Goal: Transaction & Acquisition: Purchase product/service

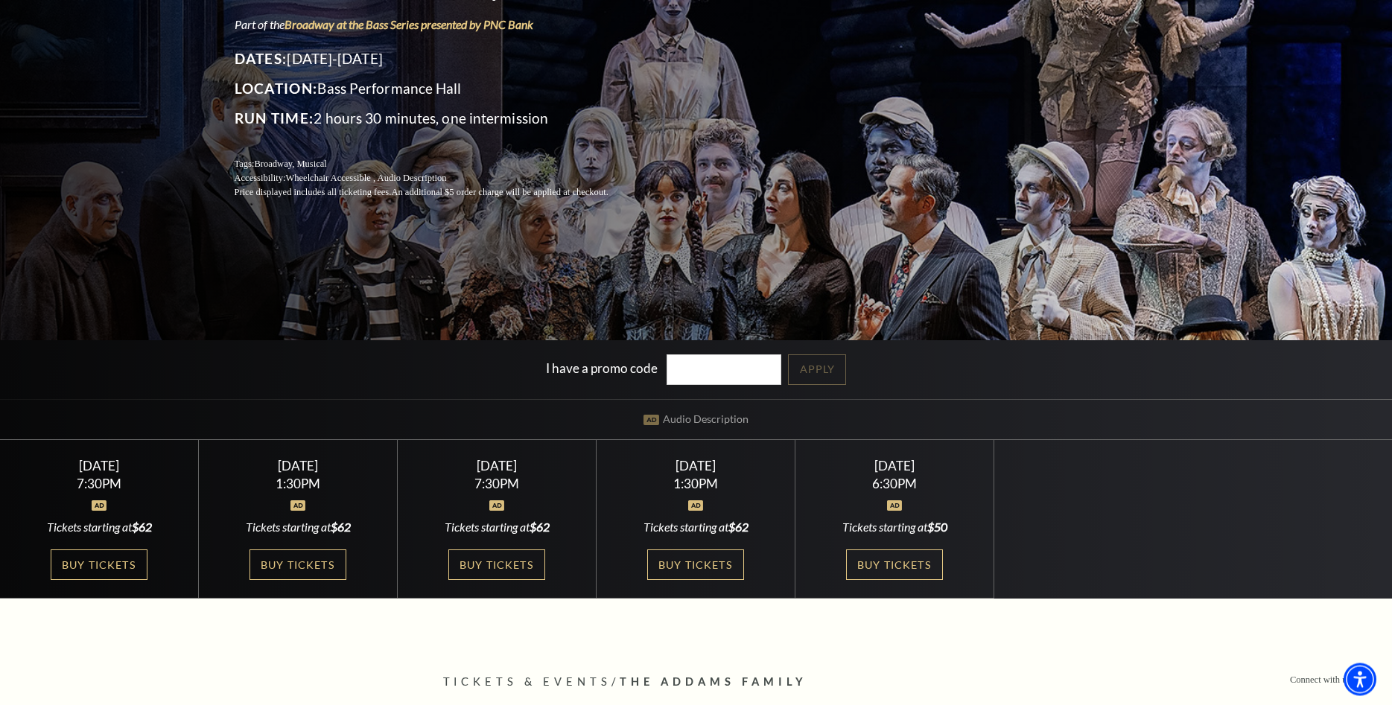
scroll to position [228, 0]
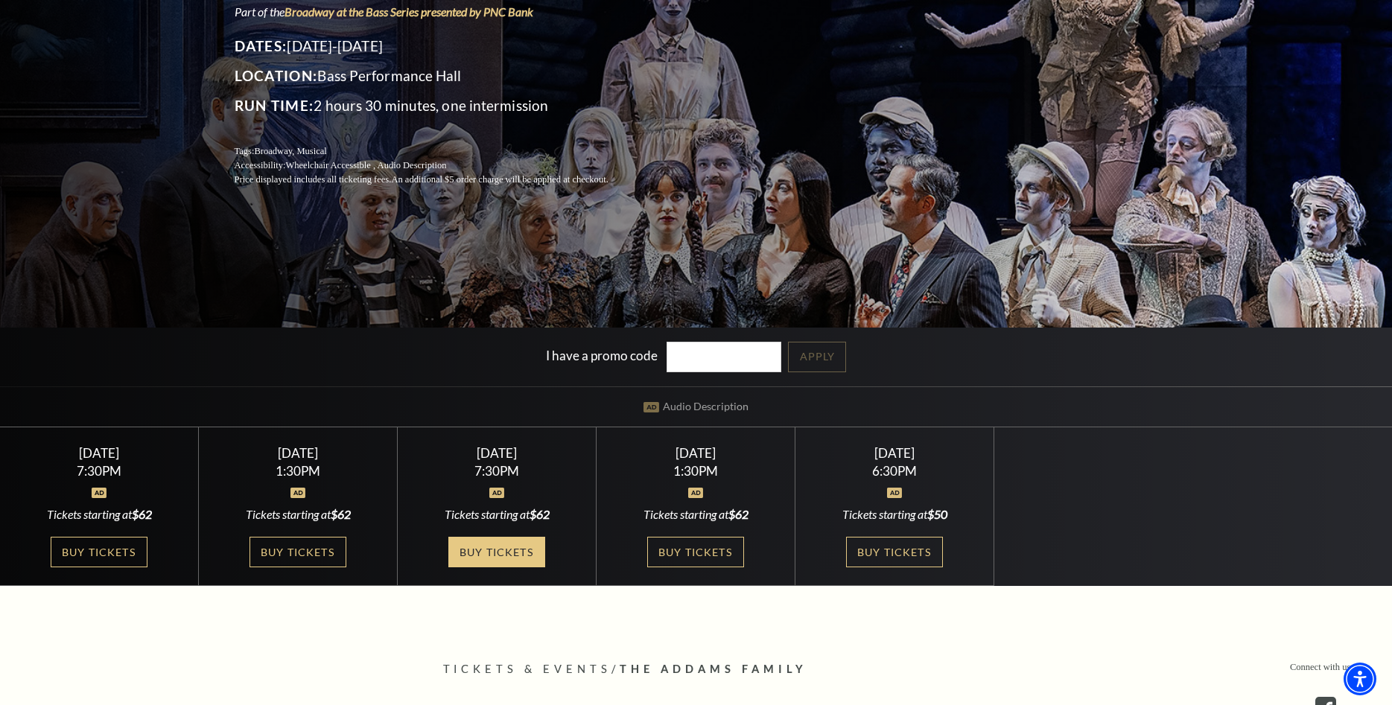
click at [480, 547] on link "Buy Tickets" at bounding box center [496, 552] width 97 height 31
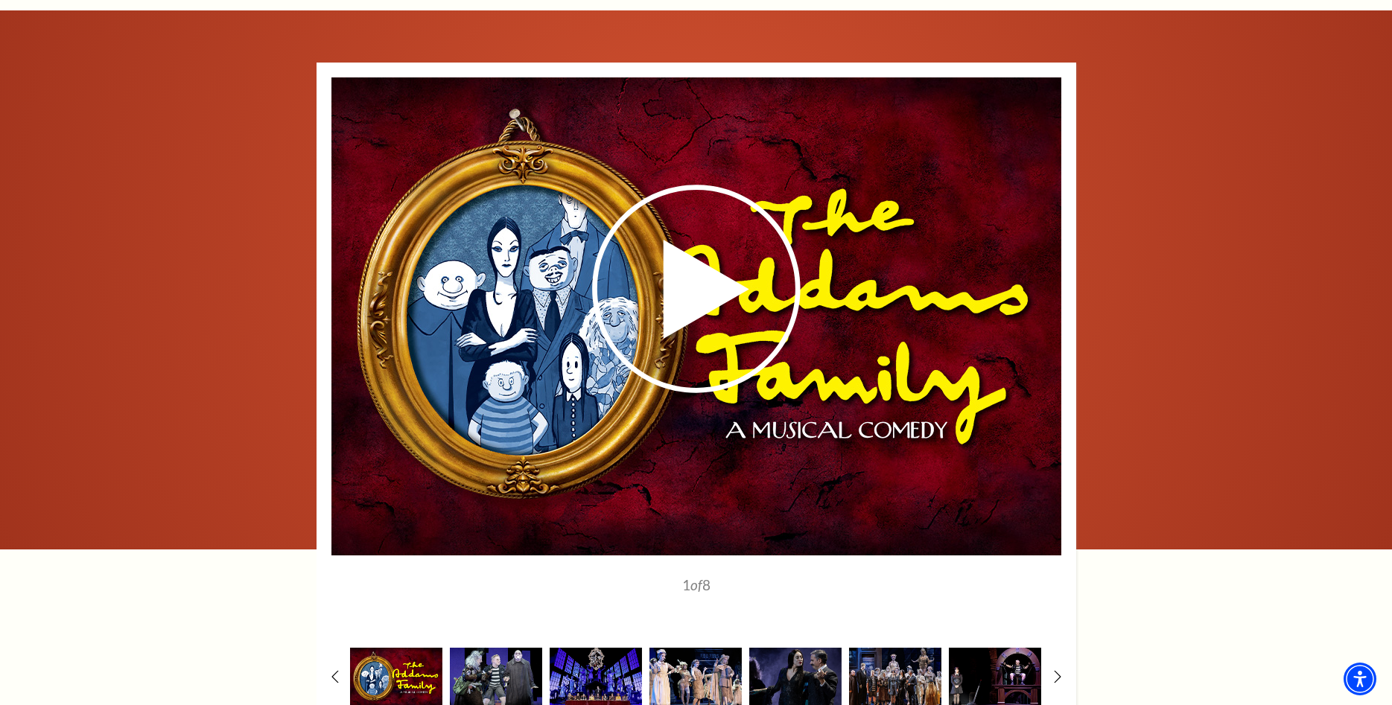
scroll to position [2355, 0]
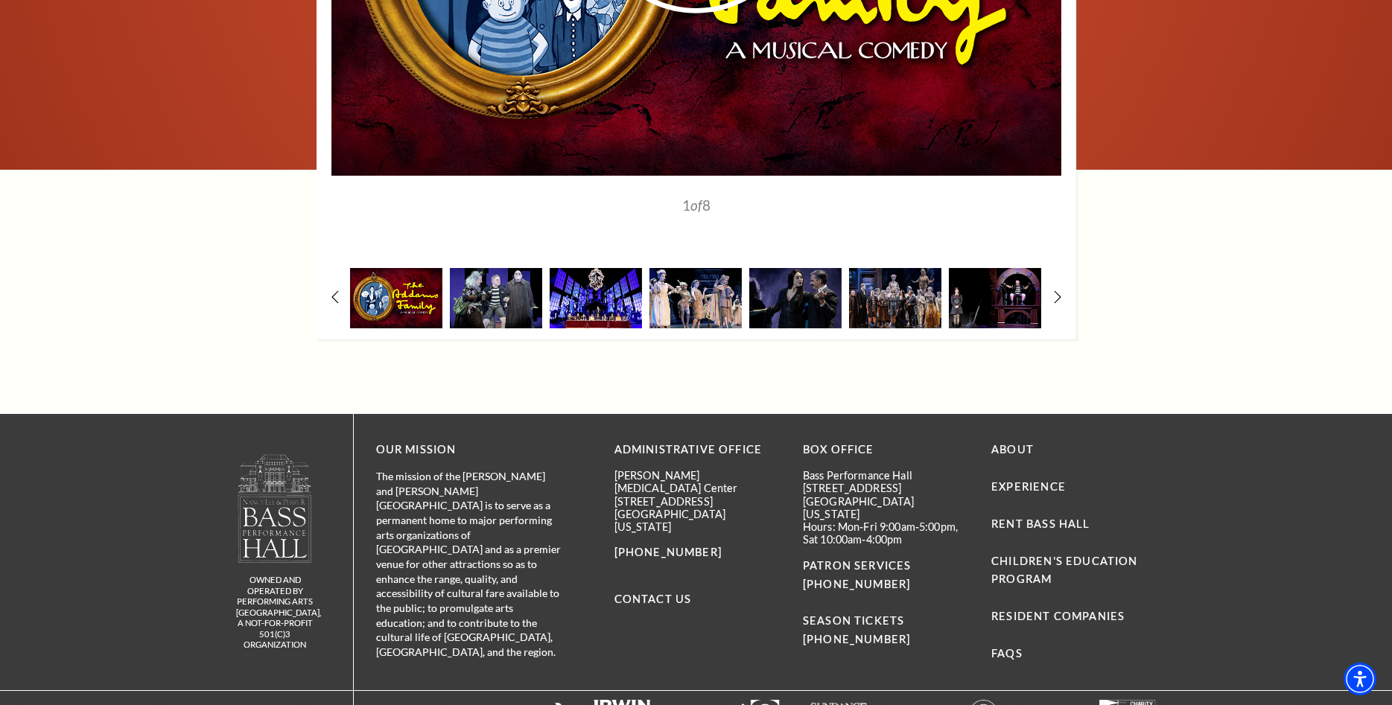
click at [574, 289] on img at bounding box center [596, 298] width 92 height 60
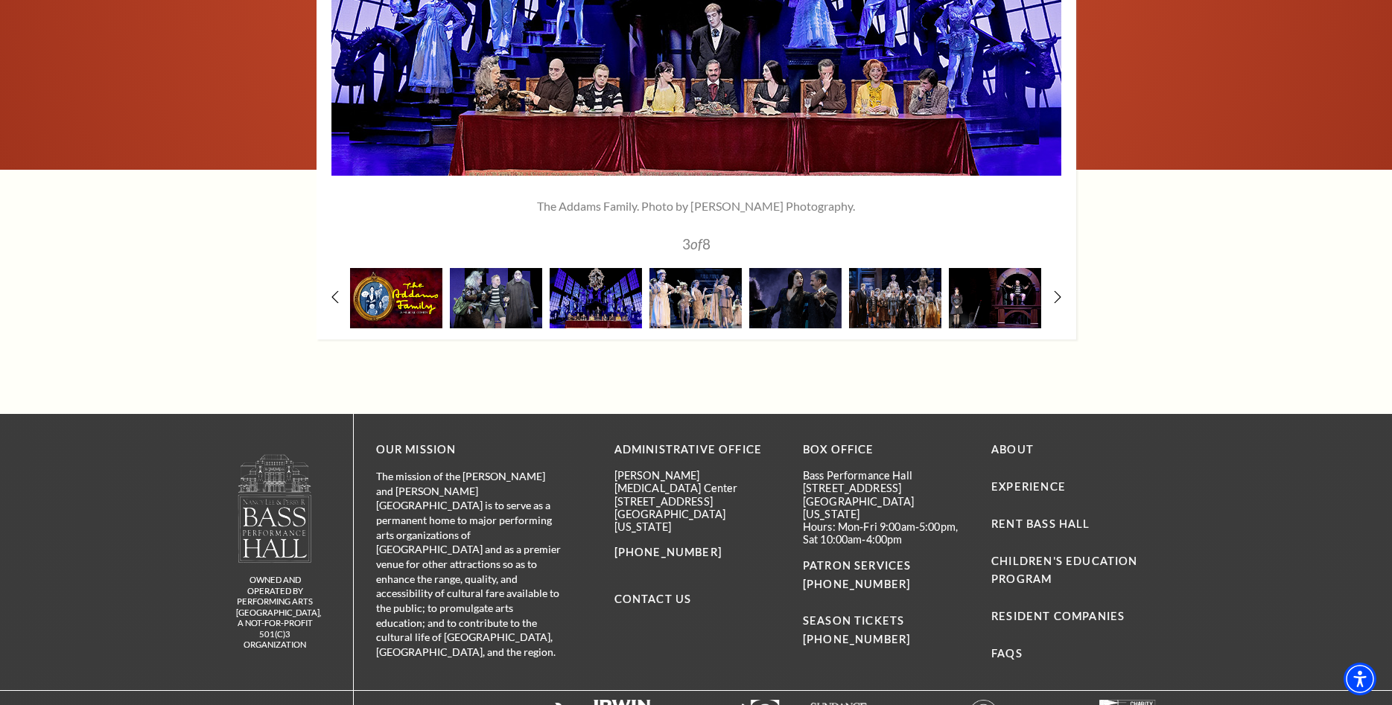
scroll to position [2051, 0]
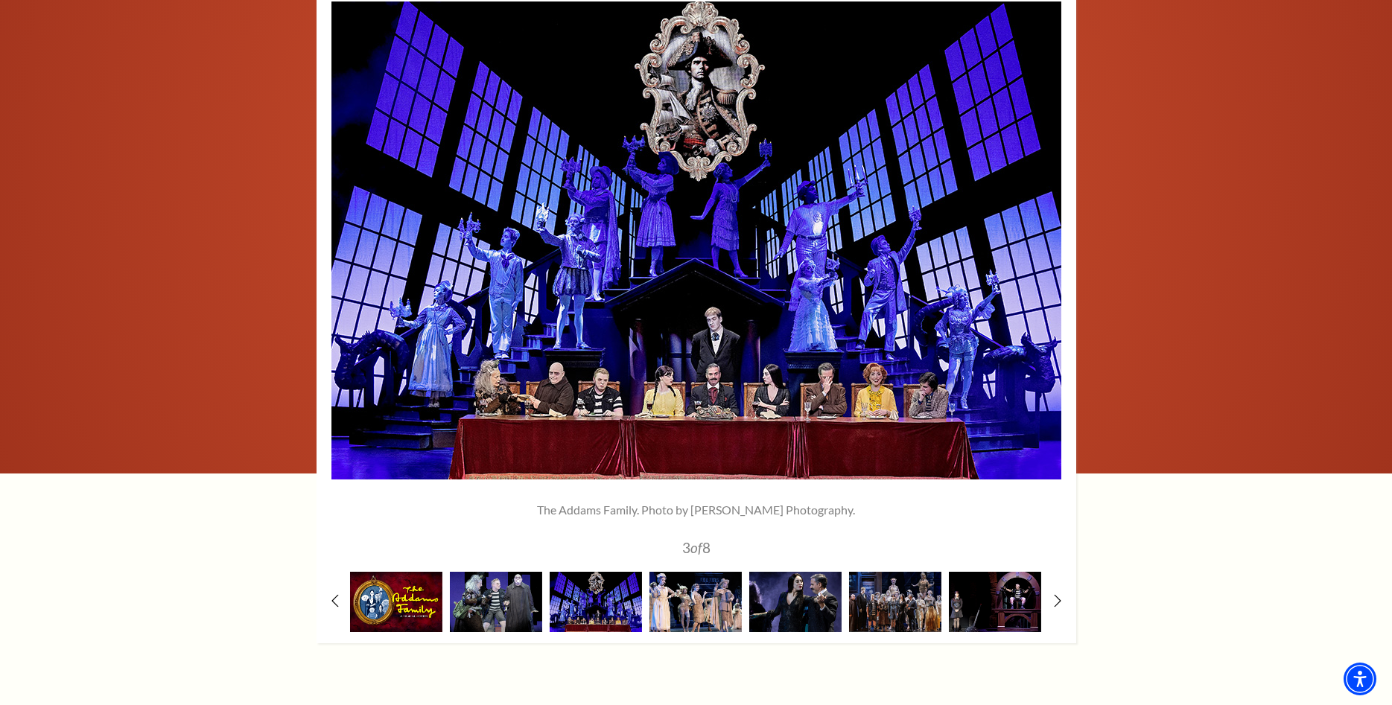
click at [773, 608] on img at bounding box center [795, 602] width 92 height 60
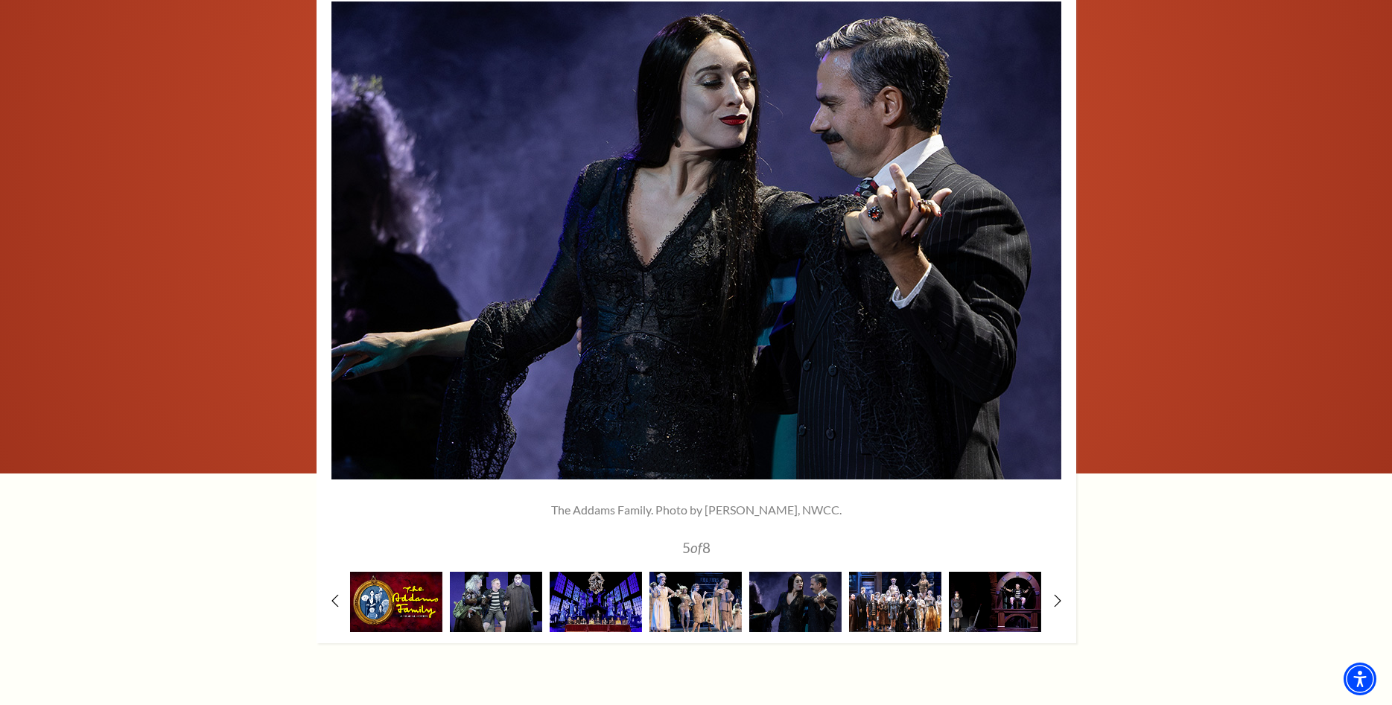
click at [865, 613] on img at bounding box center [895, 602] width 92 height 60
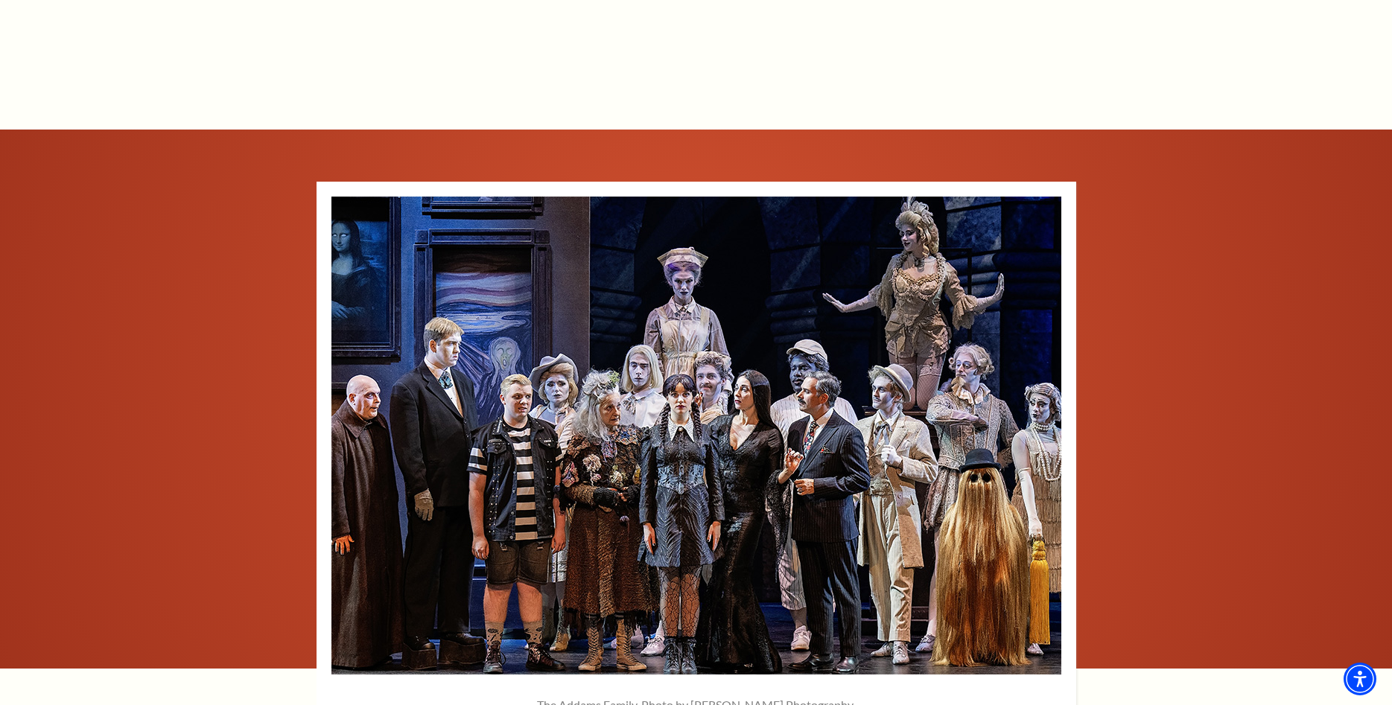
scroll to position [1932, 0]
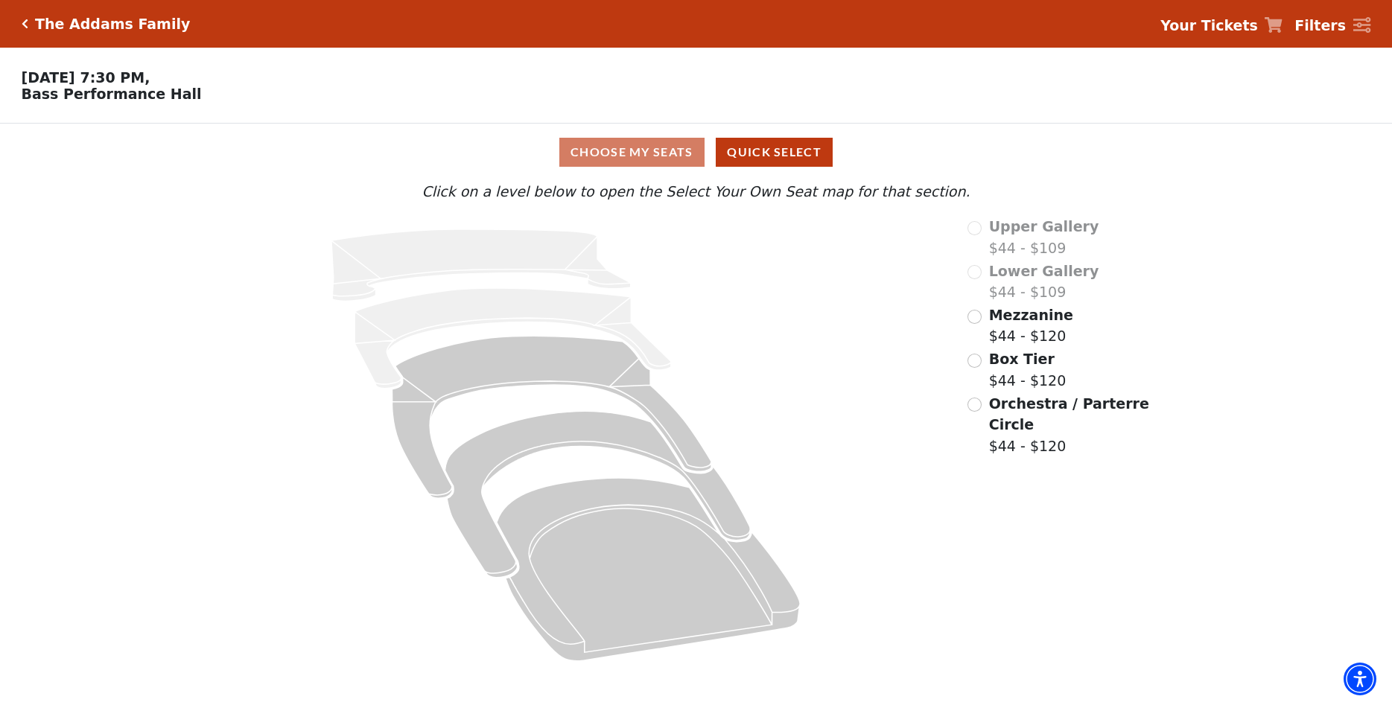
click at [650, 156] on div "Choose My Seats Quick Select" at bounding box center [696, 152] width 1044 height 29
click at [768, 153] on button "Quick Select" at bounding box center [774, 152] width 117 height 29
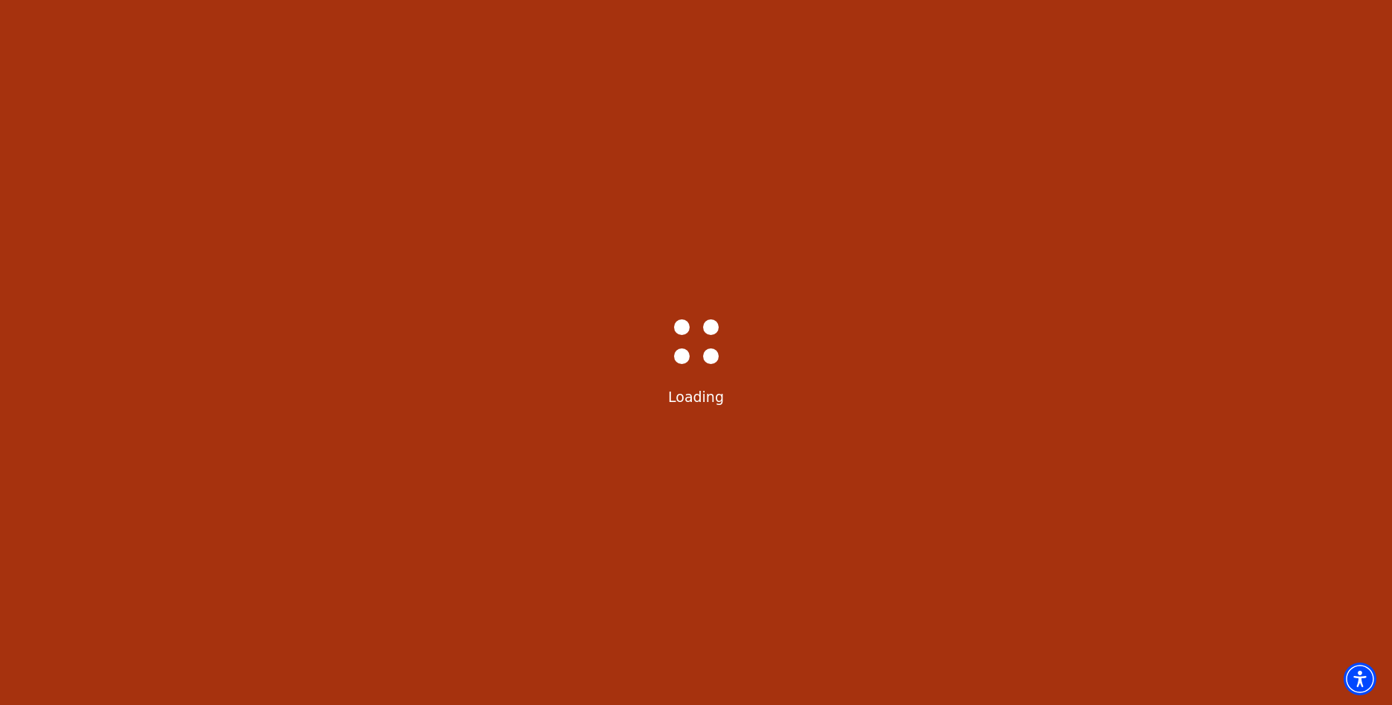
select select "6292"
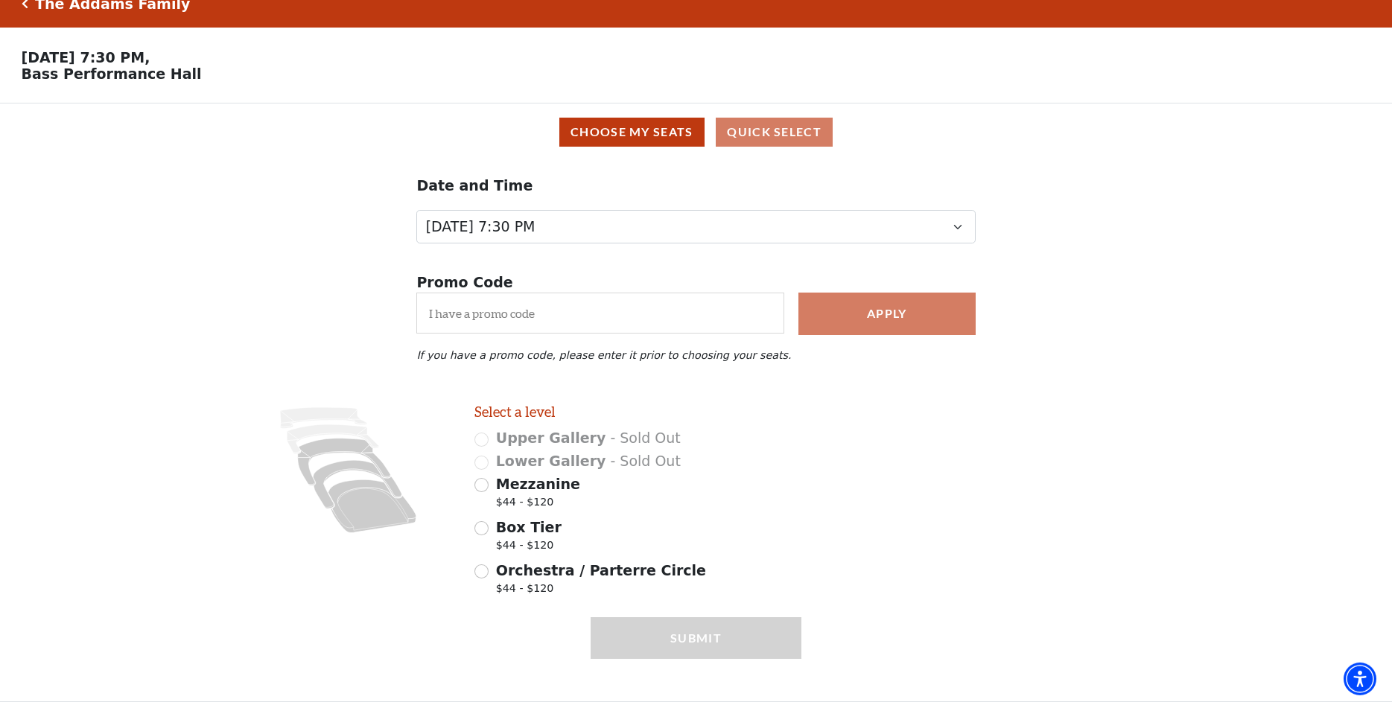
scroll to position [39, 0]
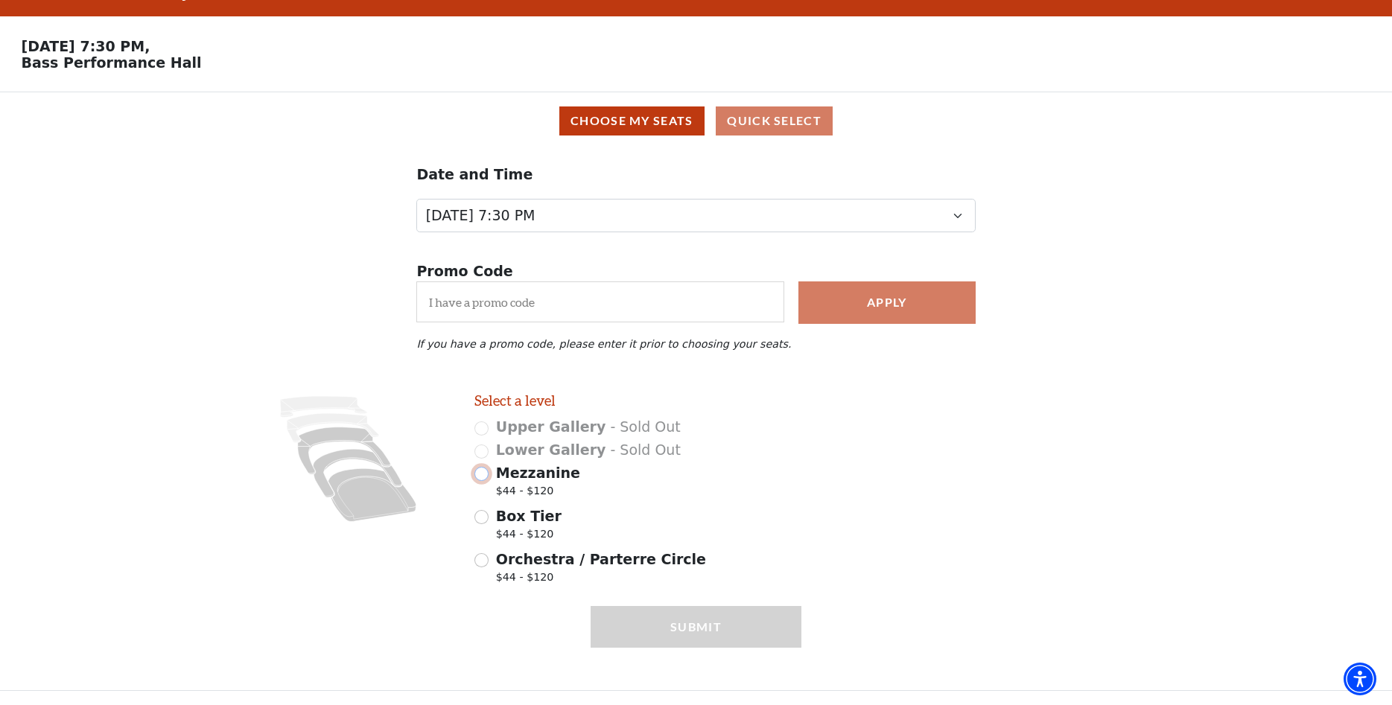
click at [480, 471] on input "Mezzanine $44 - $120" at bounding box center [481, 474] width 14 height 14
radio input "true"
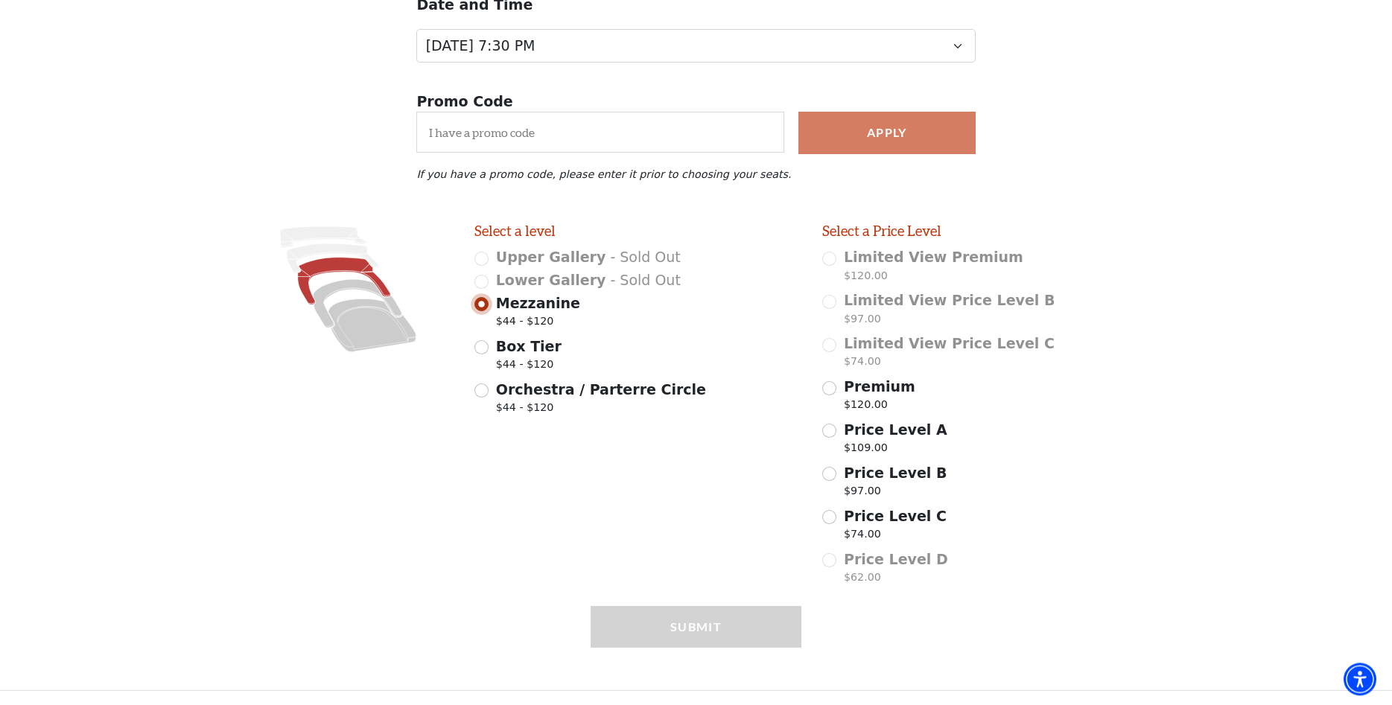
scroll to position [209, 0]
click at [830, 387] on input "Premium $120.00" at bounding box center [829, 388] width 14 height 14
radio input "true"
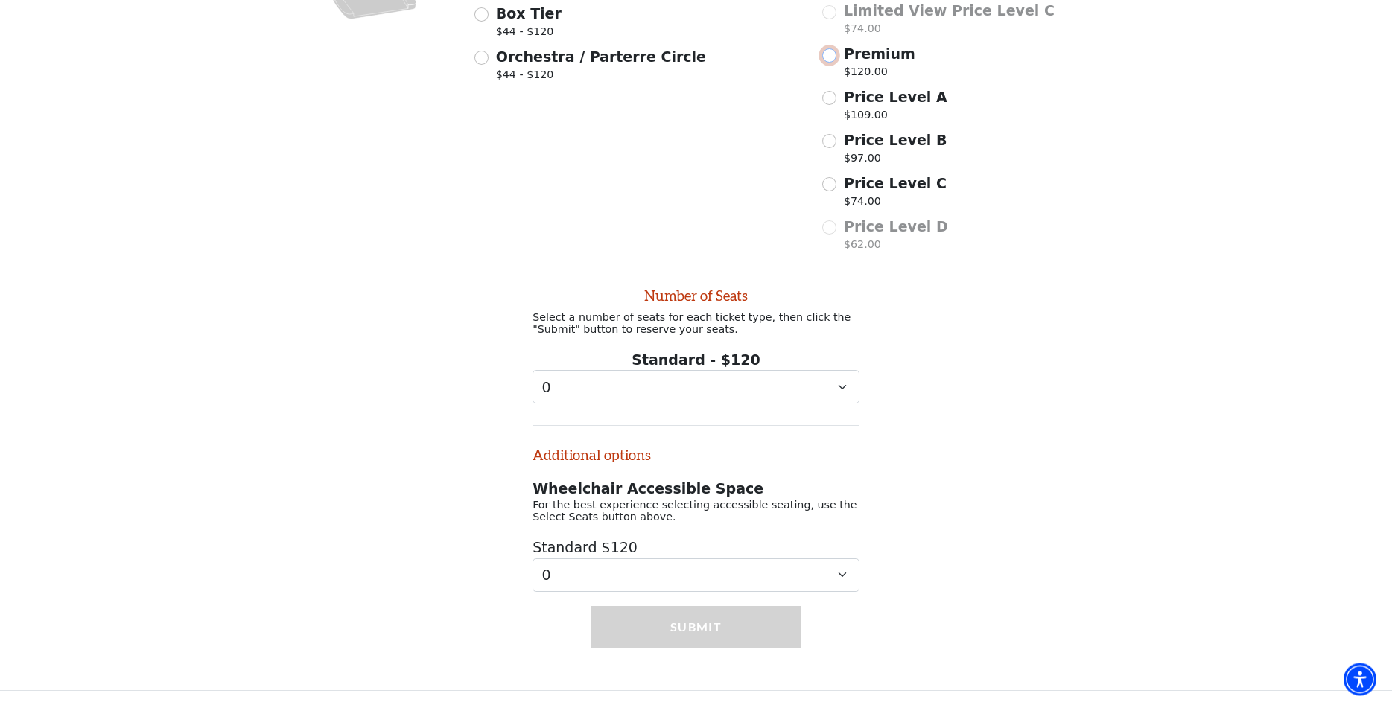
scroll to position [551, 0]
click at [532, 370] on select "0 1 2 3 4 5 6 7 8 9" at bounding box center [695, 387] width 327 height 34
select select "2"
click option "2" at bounding box center [0, 0] width 0 height 0
click at [661, 625] on button "Submit" at bounding box center [696, 627] width 211 height 42
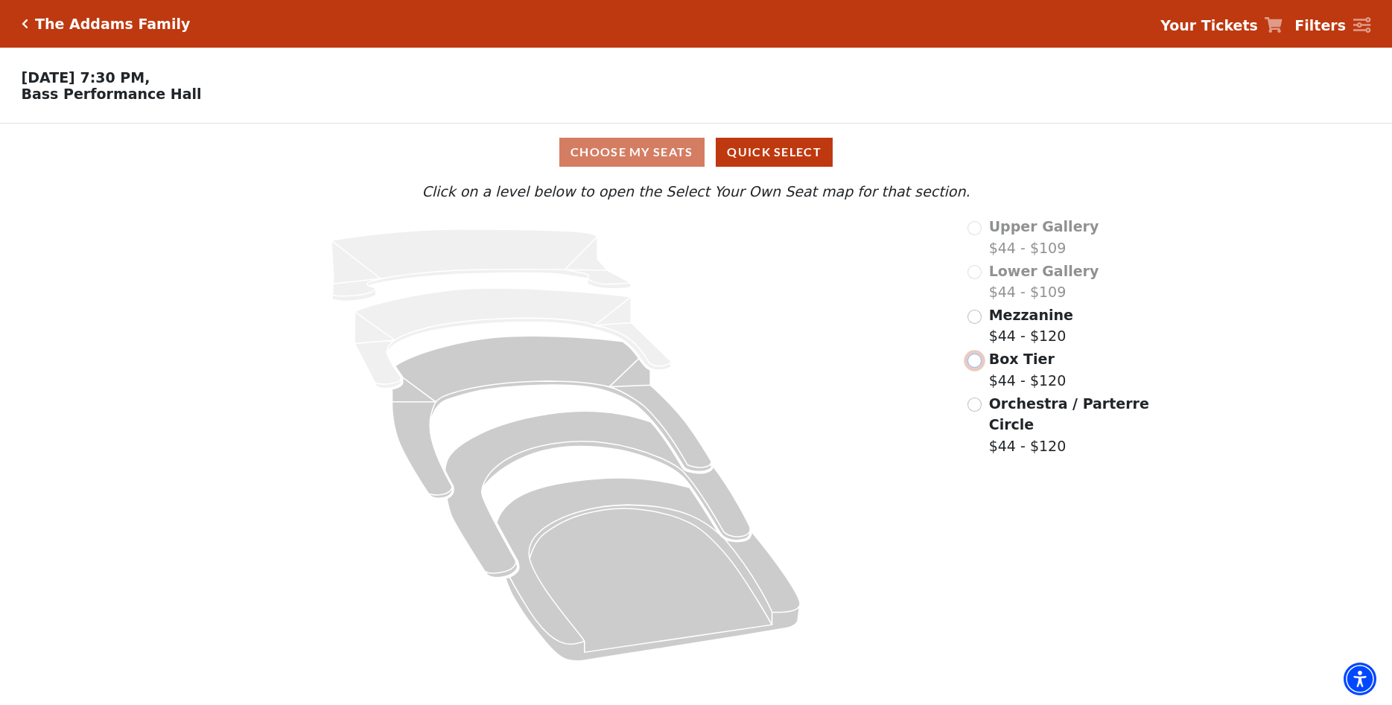
click at [972, 366] on input "Box Tier$44 - $120\a" at bounding box center [974, 361] width 14 height 14
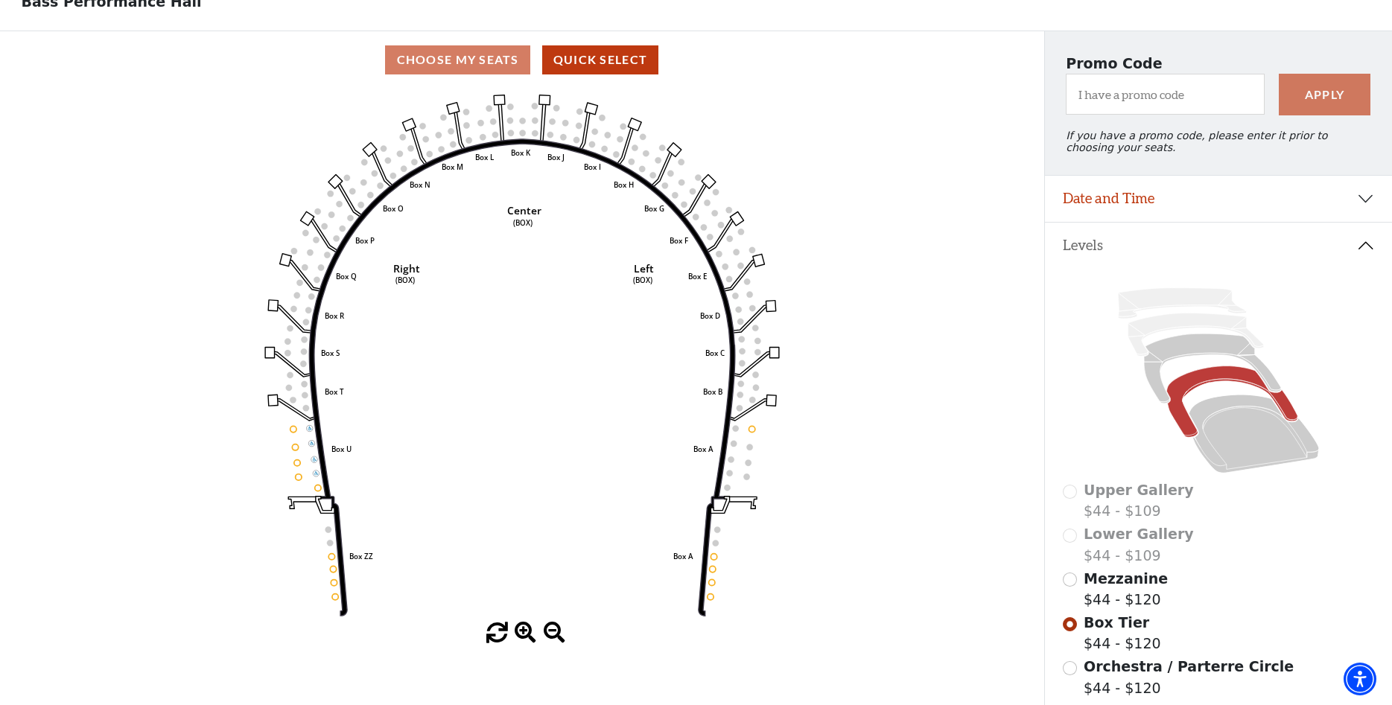
scroll to position [69, 0]
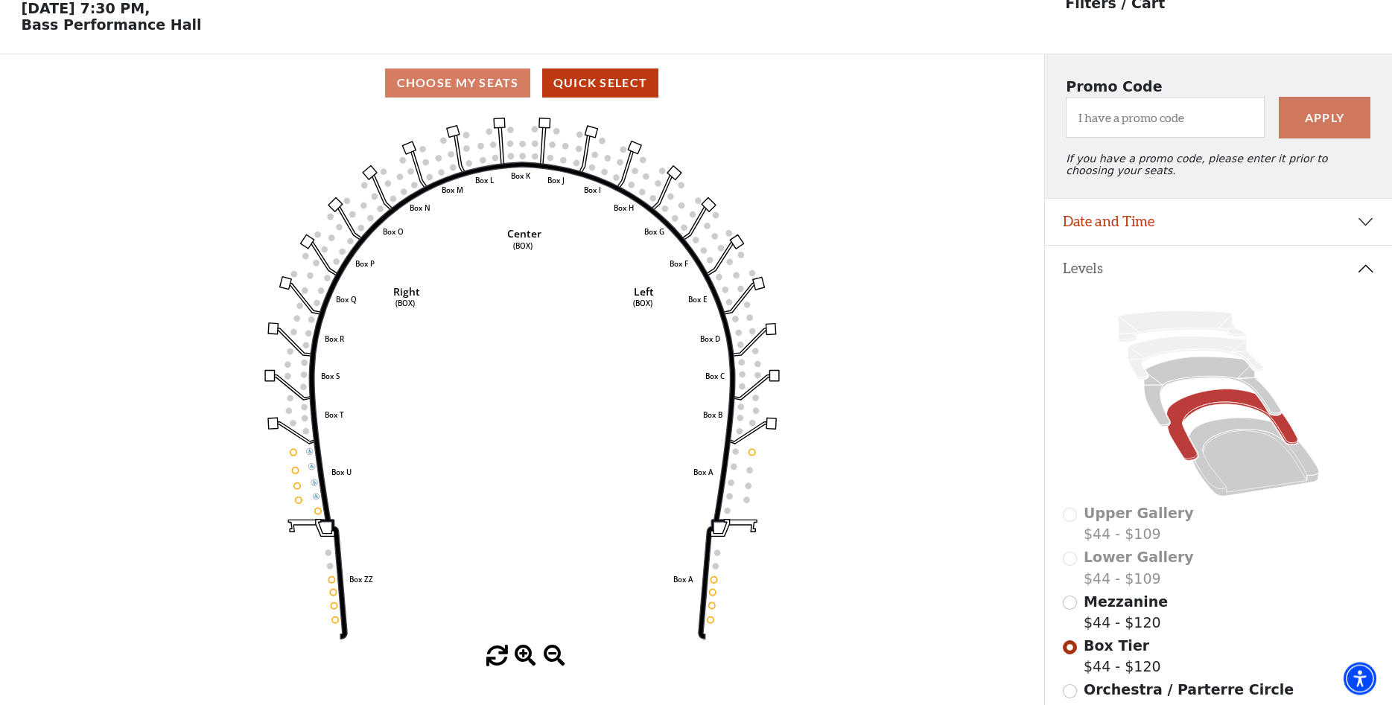
click at [515, 95] on div "Choose My Seats Quick Select" at bounding box center [522, 83] width 1044 height 29
click at [600, 89] on button "Quick Select" at bounding box center [600, 83] width 117 height 29
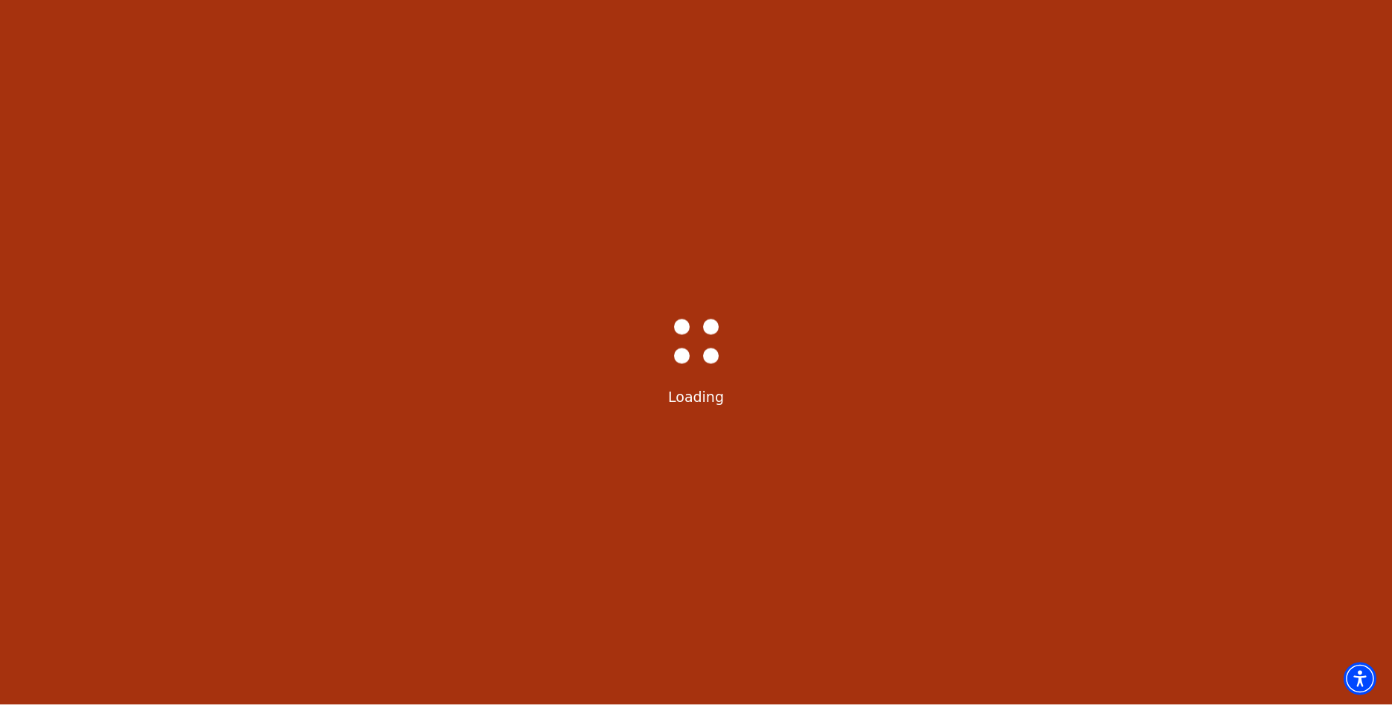
scroll to position [0, 0]
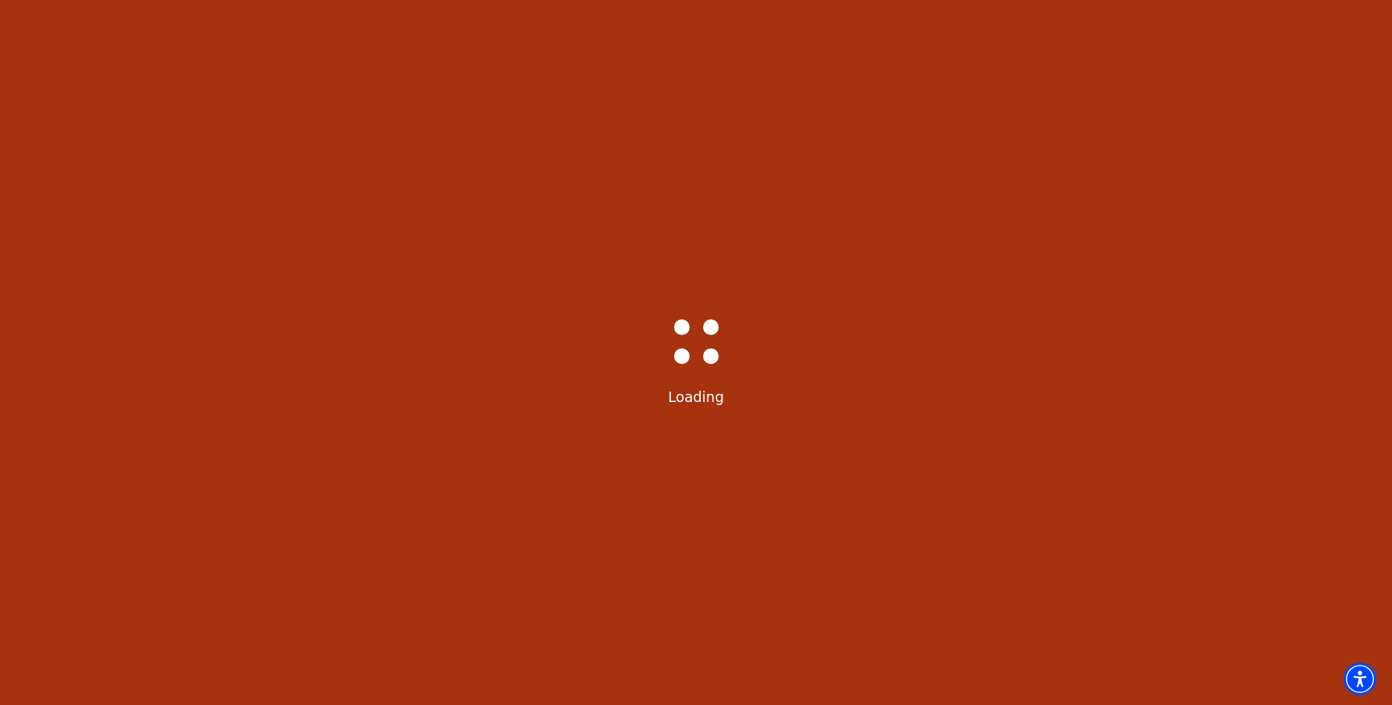
select select "6292"
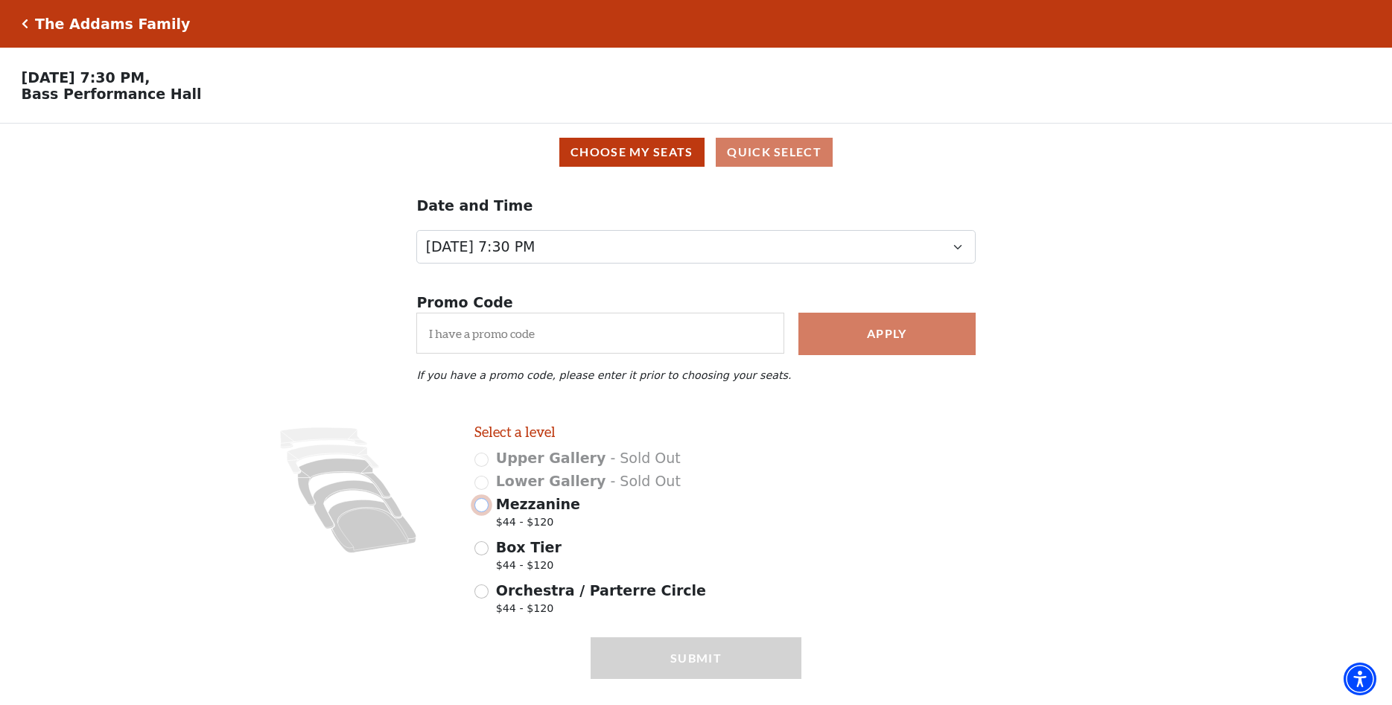
click at [481, 512] on input "Mezzanine $44 - $120" at bounding box center [481, 505] width 14 height 14
radio input "true"
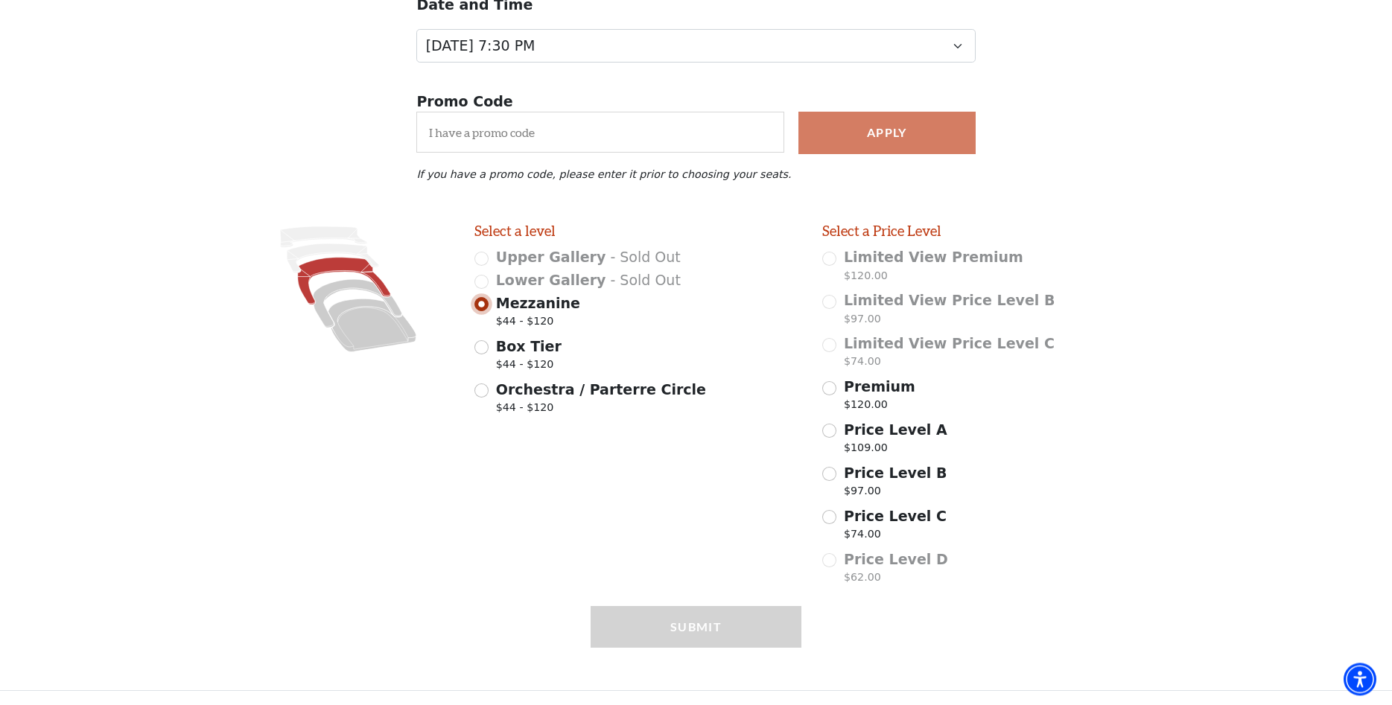
scroll to position [209, 0]
click at [830, 384] on input "Premium $120.00" at bounding box center [829, 388] width 14 height 14
radio input "true"
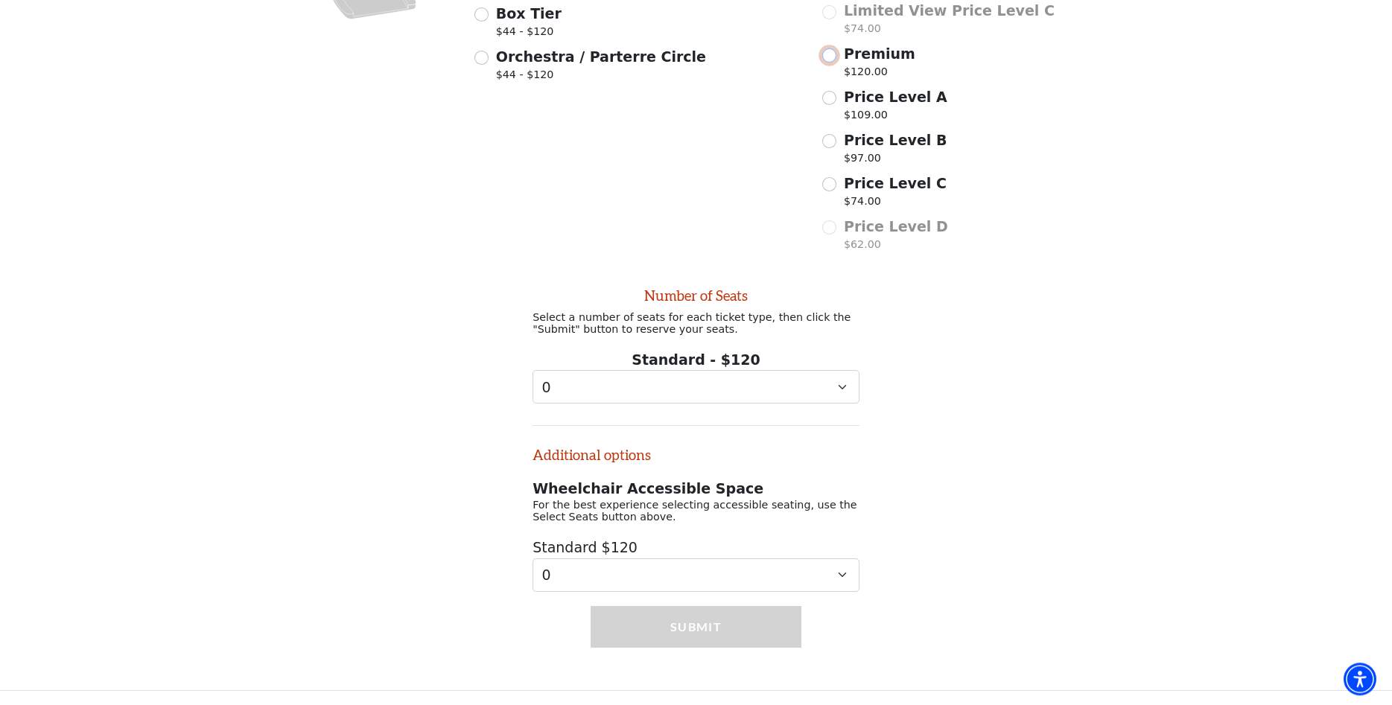
scroll to position [551, 0]
click at [532, 370] on select "0 1 2 3 4 5 6 7 8 9" at bounding box center [695, 387] width 327 height 34
select select "2"
click option "2" at bounding box center [0, 0] width 0 height 0
click at [690, 625] on button "Submit" at bounding box center [696, 627] width 211 height 42
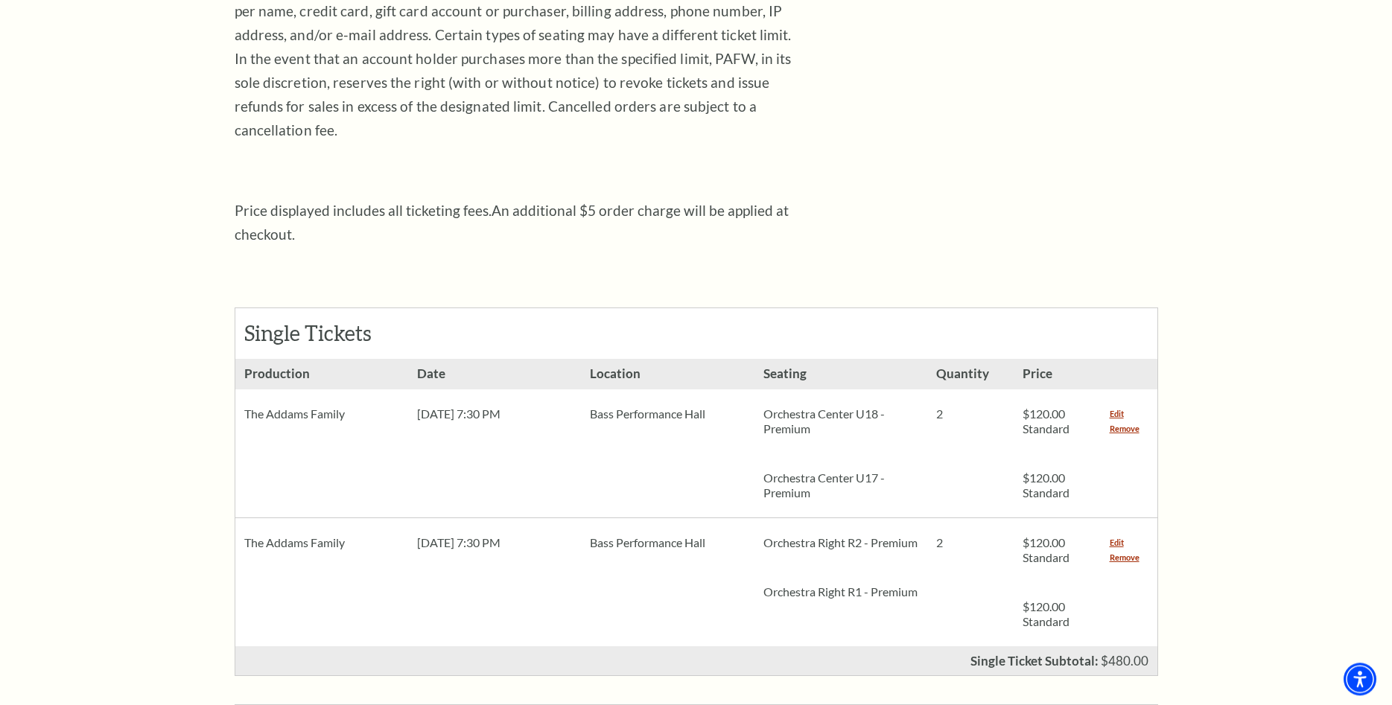
scroll to position [456, 0]
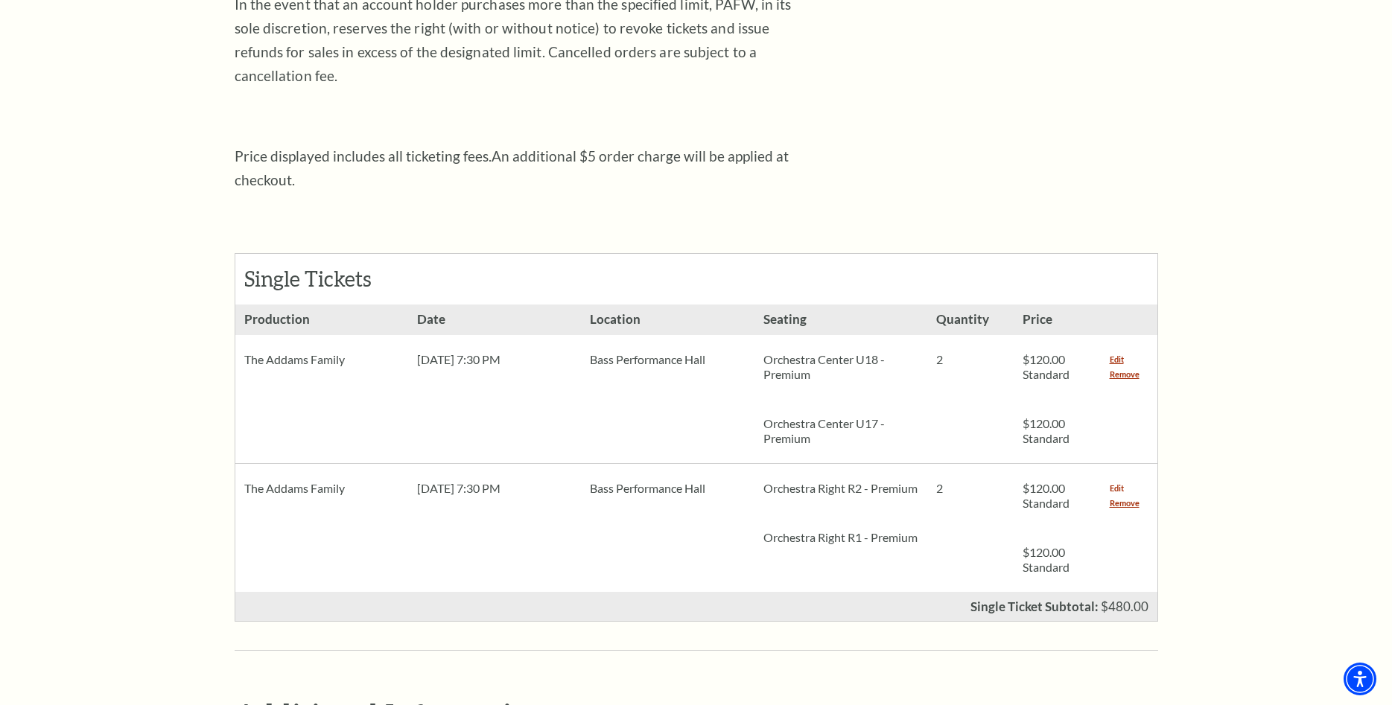
click at [1117, 481] on link "Edit" at bounding box center [1117, 488] width 14 height 15
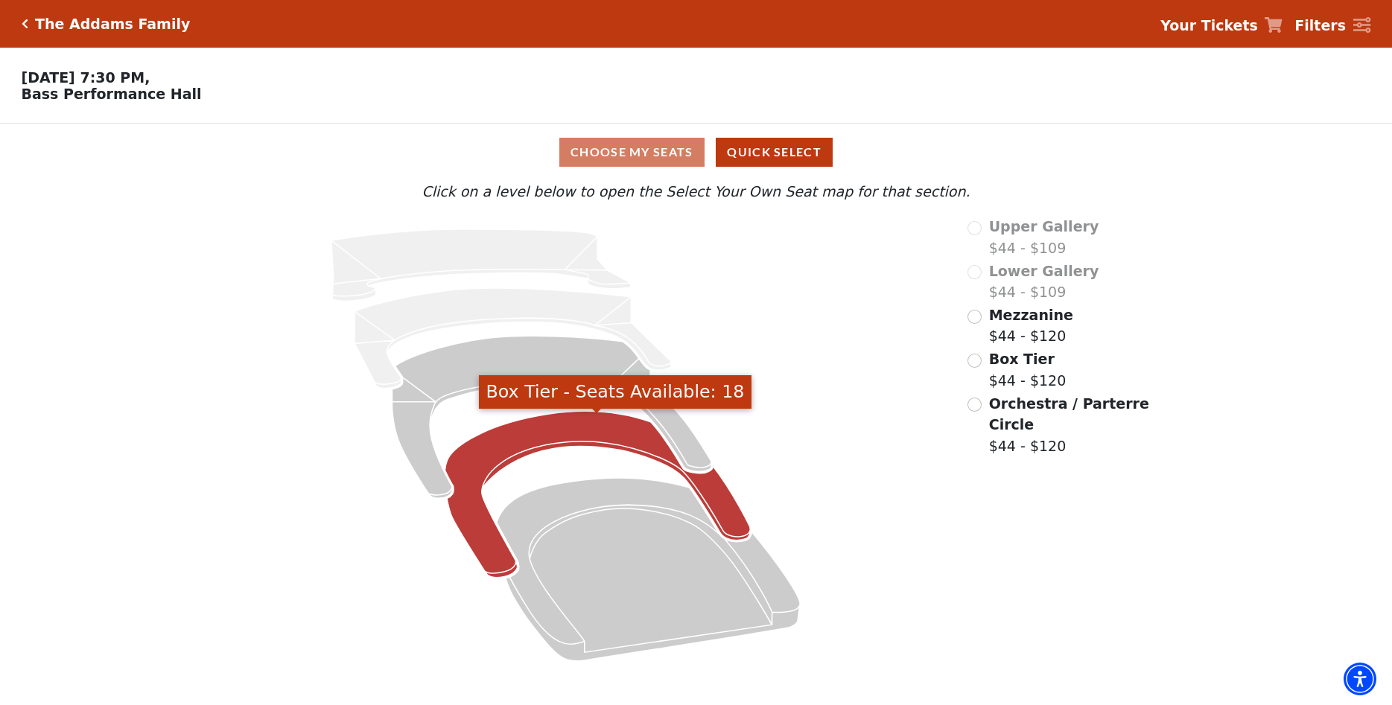
click at [554, 438] on icon "Box Tier - Seats Available: 18" at bounding box center [597, 495] width 305 height 166
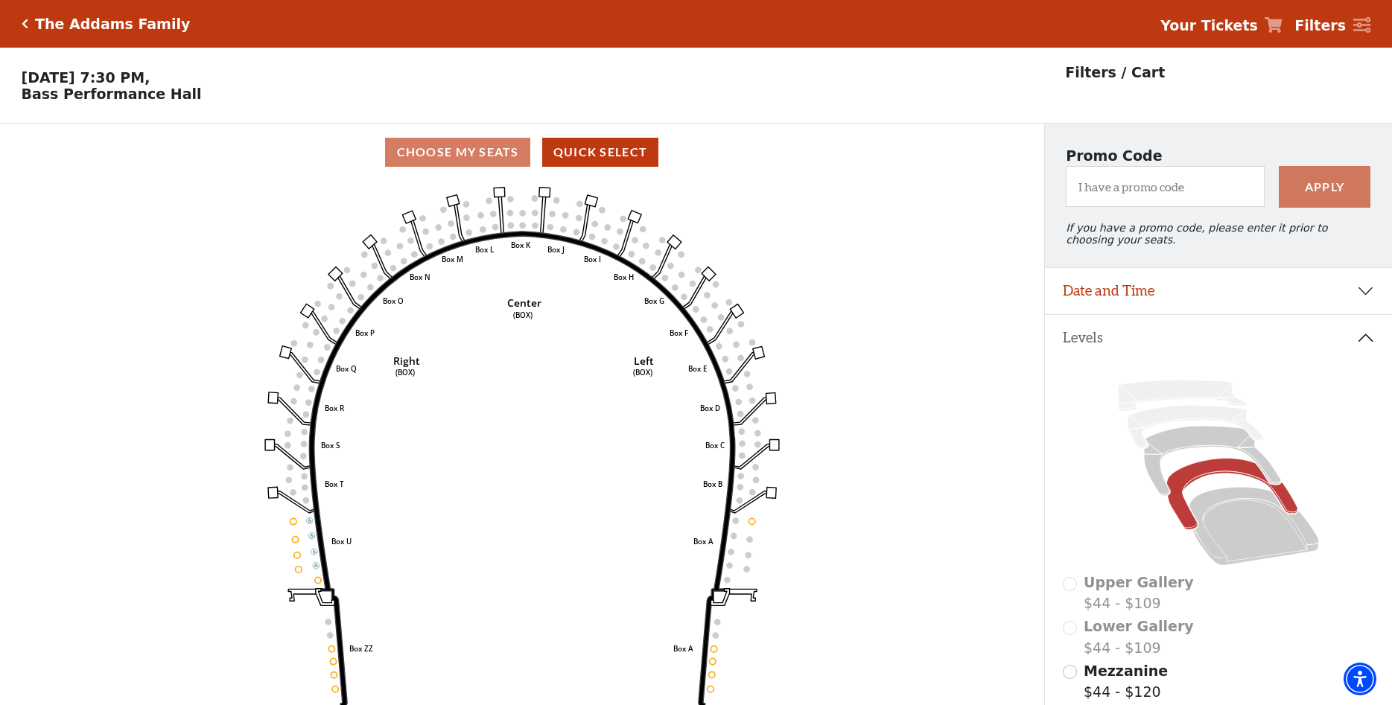
click at [731, 363] on icon "Left (BOX) Right (BOX) Center (BOX) Box ZZ Box U Box T Box S Box R Box Q Box P …" at bounding box center [522, 448] width 940 height 534
click at [463, 153] on div "Choose My Seats Quick Select" at bounding box center [522, 152] width 1044 height 29
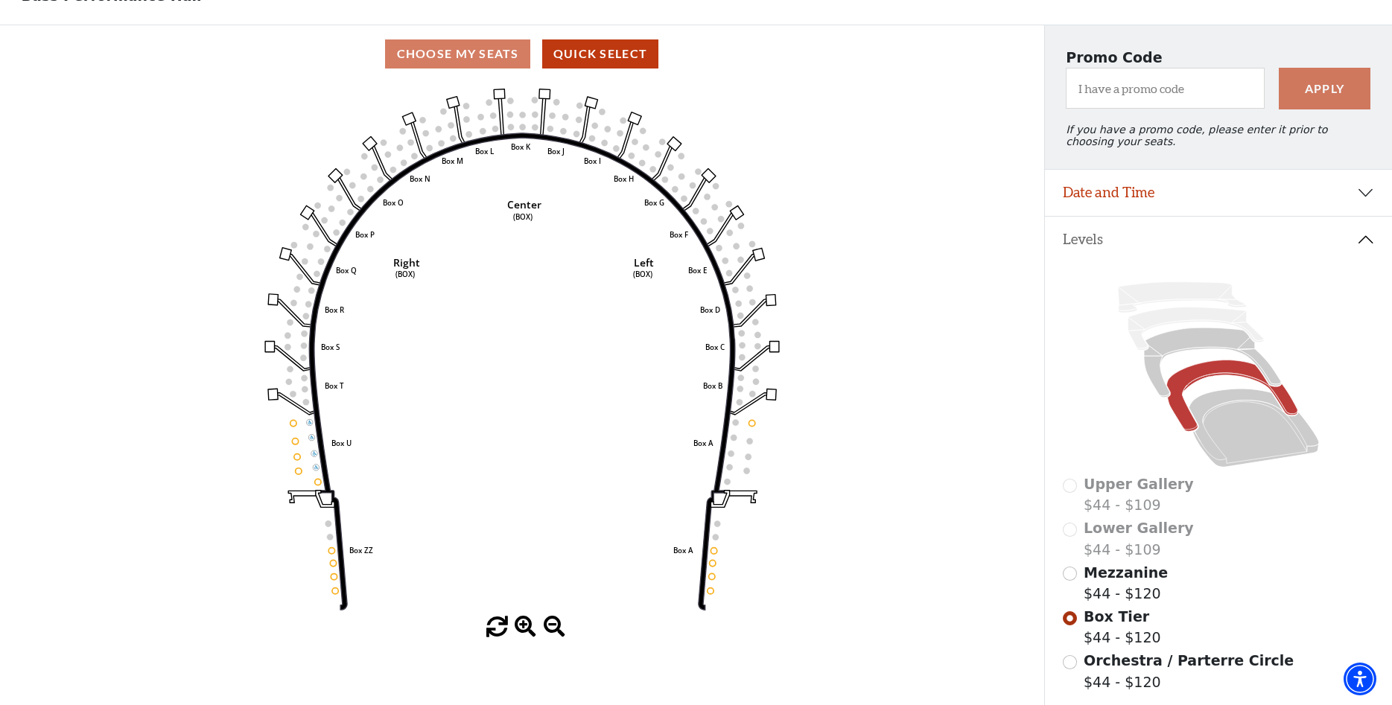
scroll to position [152, 0]
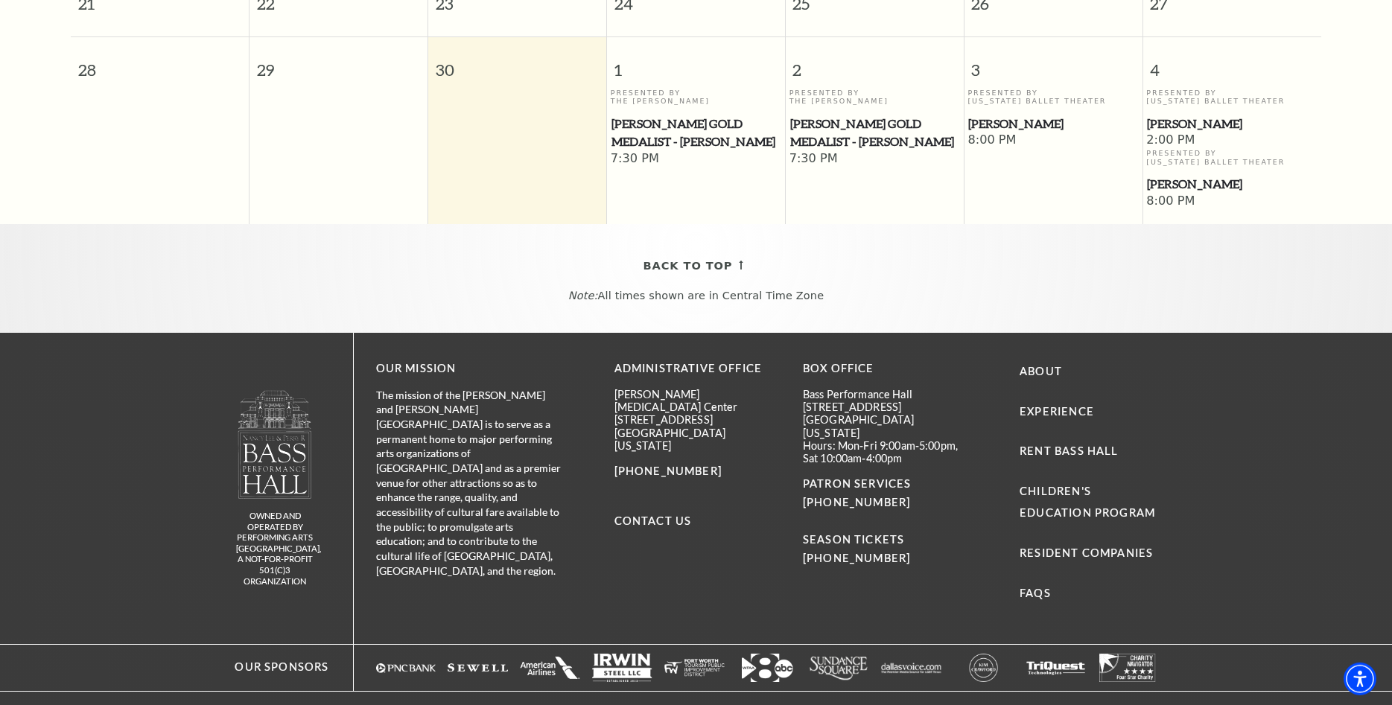
scroll to position [284, 0]
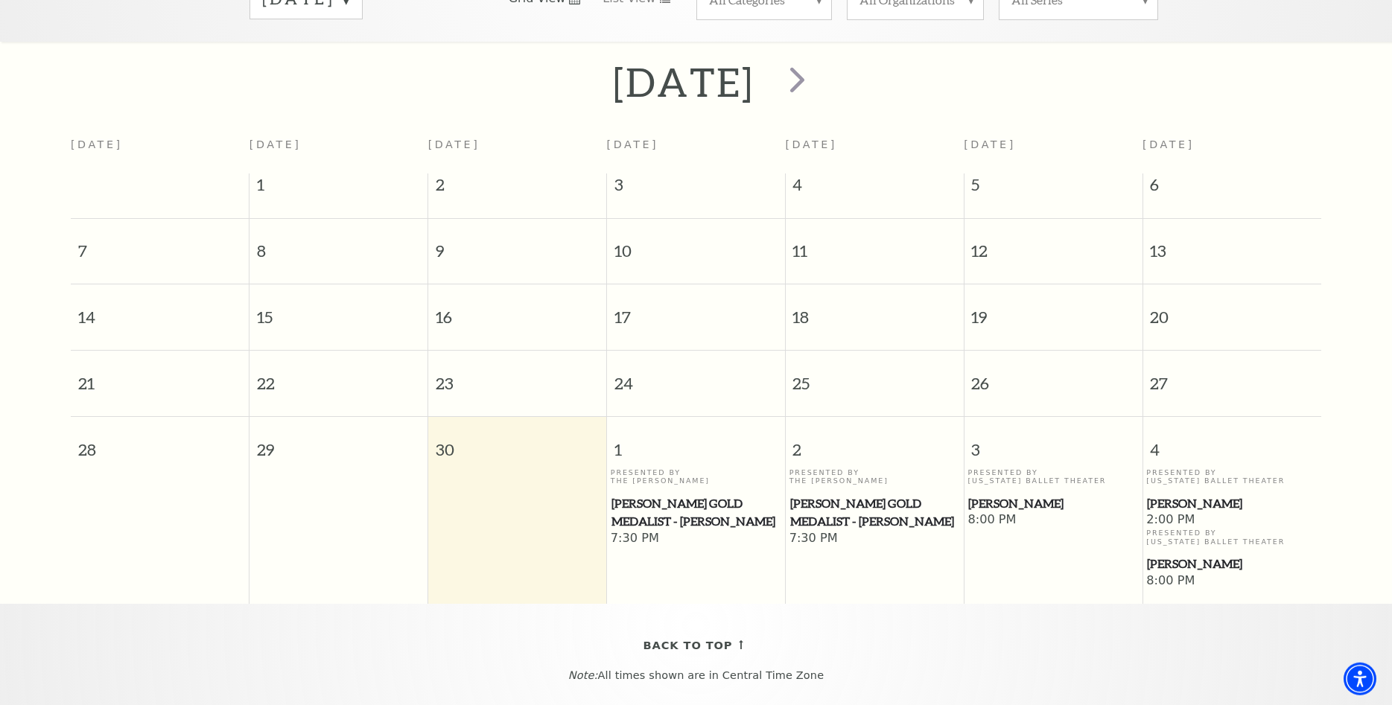
click at [1177, 509] on span "[PERSON_NAME]" at bounding box center [1232, 503] width 170 height 19
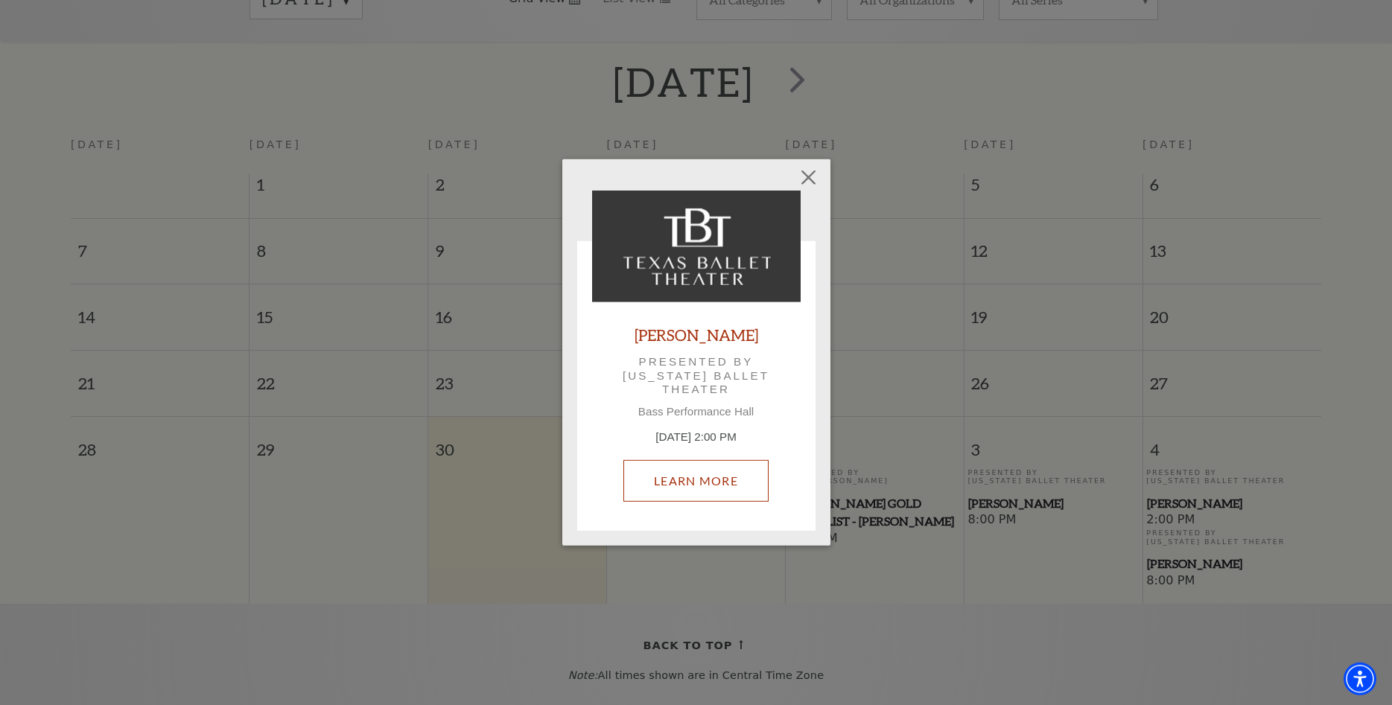
click at [692, 483] on link "Learn More" at bounding box center [695, 481] width 145 height 42
